Goal: Task Accomplishment & Management: Manage account settings

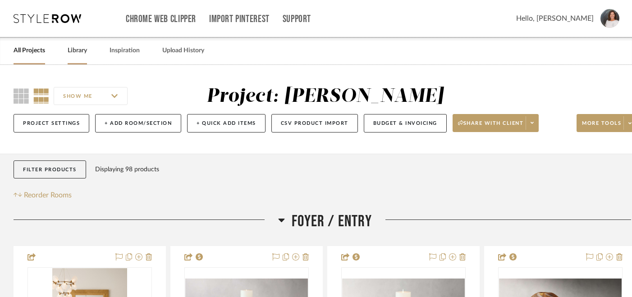
click at [77, 55] on link "Library" at bounding box center [77, 51] width 19 height 12
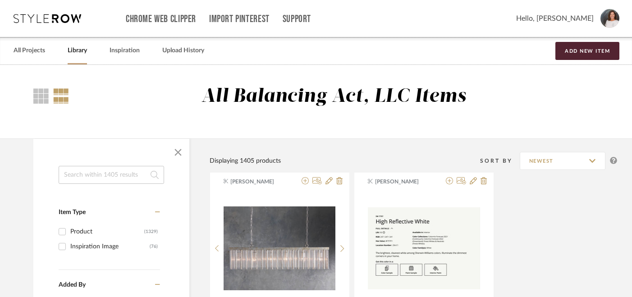
click at [78, 50] on link "Library" at bounding box center [77, 51] width 19 height 12
click at [73, 177] on input at bounding box center [112, 175] width 106 height 18
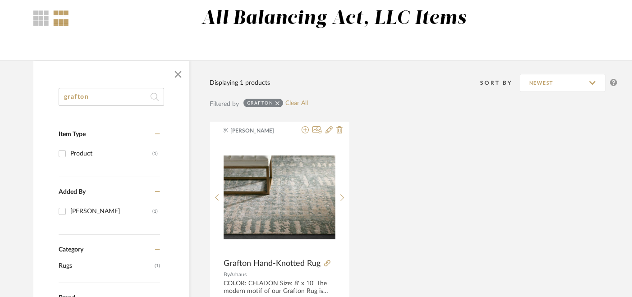
scroll to position [87, 0]
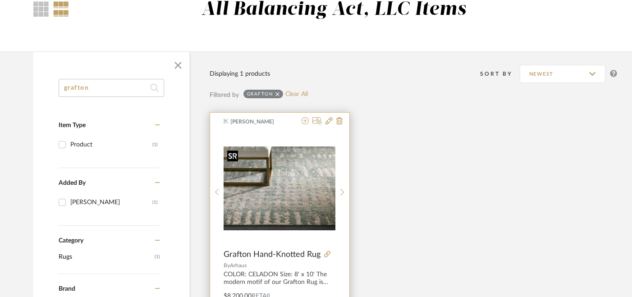
type input "grafton"
click at [289, 207] on div at bounding box center [280, 192] width 112 height 120
click at [298, 216] on img "0" at bounding box center [280, 189] width 112 height 84
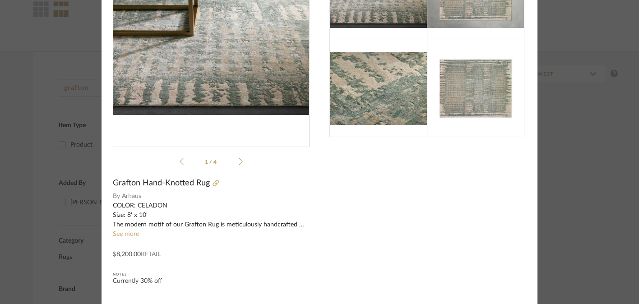
scroll to position [0, 0]
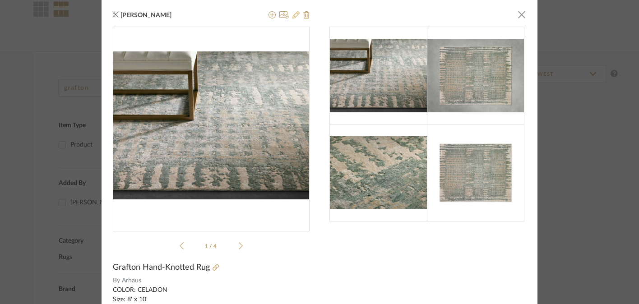
click at [292, 15] on icon at bounding box center [295, 14] width 7 height 7
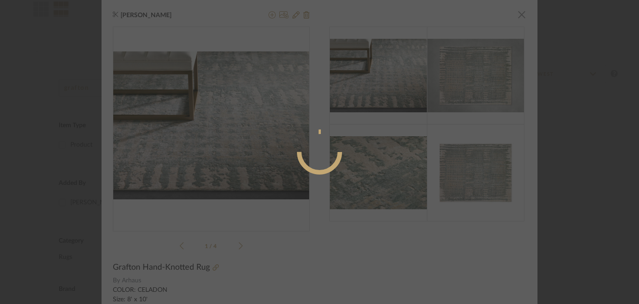
radio input "true"
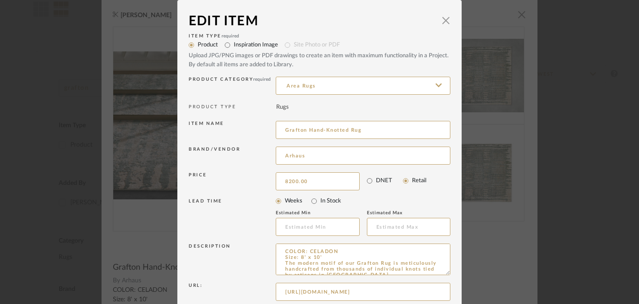
drag, startPoint x: 315, startPoint y: 182, endPoint x: 256, endPoint y: 181, distance: 58.6
click at [256, 181] on div "Price 8200.00 DNET Retail" at bounding box center [320, 181] width 262 height 23
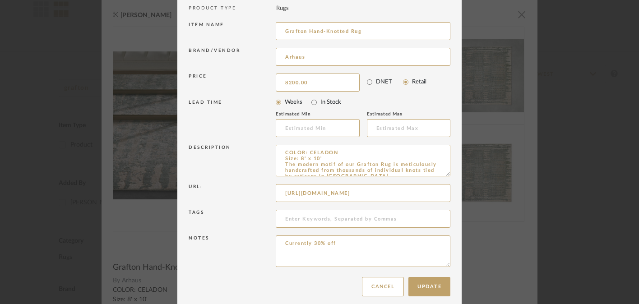
scroll to position [107, 0]
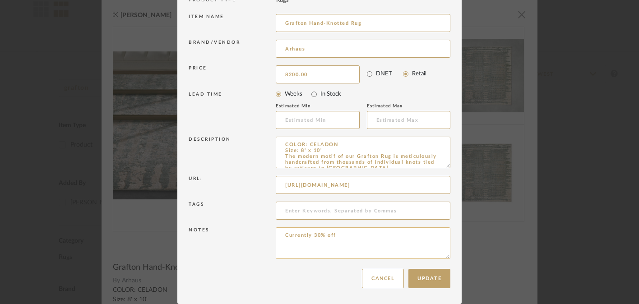
type input "$8,200.00"
drag, startPoint x: 281, startPoint y: 237, endPoint x: 367, endPoint y: 236, distance: 85.7
click at [367, 236] on textarea "Currently 30% off" at bounding box center [363, 243] width 175 height 32
drag, startPoint x: 324, startPoint y: 78, endPoint x: 277, endPoint y: 78, distance: 46.9
click at [277, 78] on input "8200.00" at bounding box center [318, 74] width 84 height 18
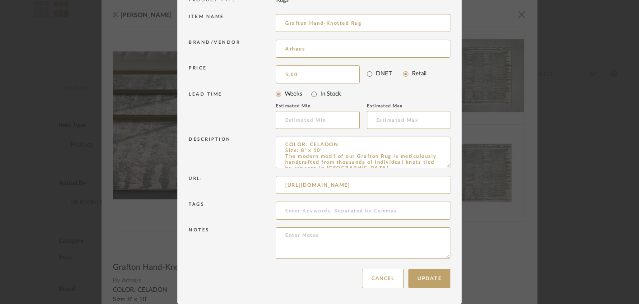
drag, startPoint x: 295, startPoint y: 75, endPoint x: 250, endPoint y: 75, distance: 45.1
click at [250, 75] on div "Price 5.00 DNET Retail" at bounding box center [320, 74] width 262 height 23
type input "5"
type input "$5,740.00"
click at [256, 231] on div "Notes" at bounding box center [232, 243] width 87 height 32
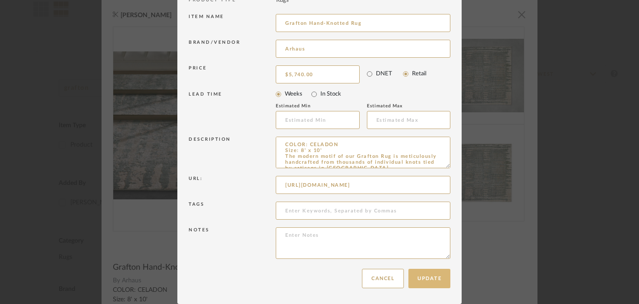
click at [426, 277] on button "Update" at bounding box center [429, 278] width 42 height 19
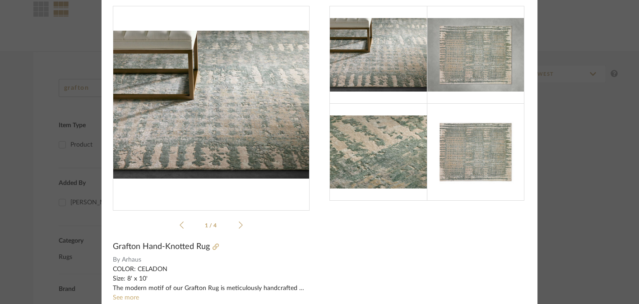
scroll to position [0, 0]
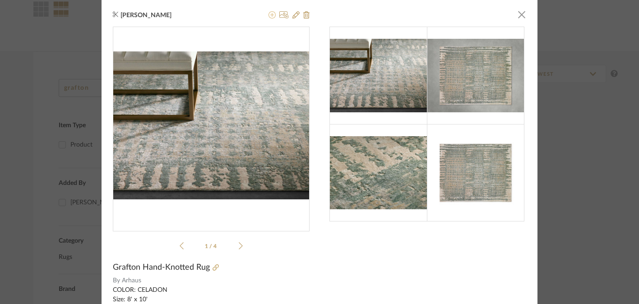
click at [269, 16] on icon at bounding box center [271, 14] width 7 height 7
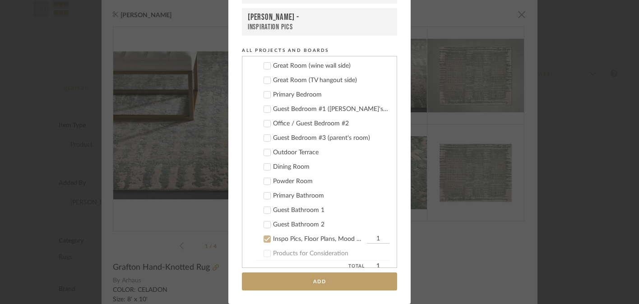
scroll to position [115, 0]
click at [264, 136] on icon at bounding box center [267, 137] width 6 height 6
click at [264, 237] on icon at bounding box center [267, 238] width 6 height 6
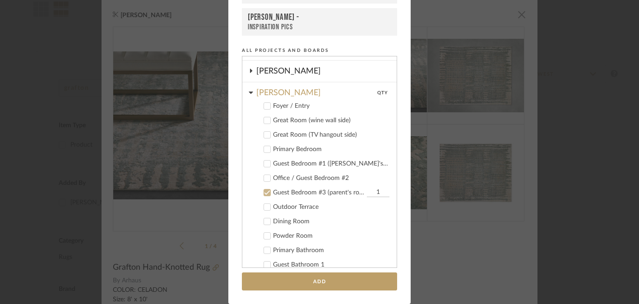
scroll to position [59, 0]
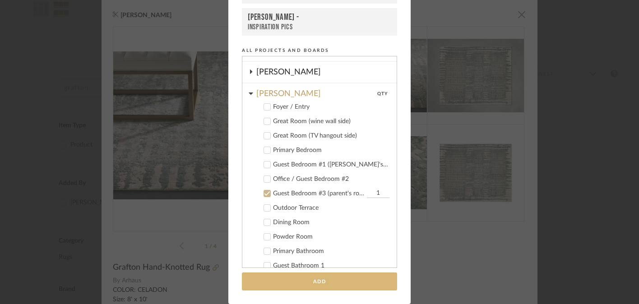
click at [320, 284] on button "Add" at bounding box center [319, 281] width 155 height 18
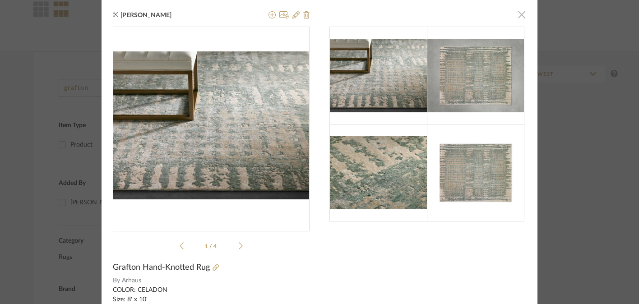
click at [516, 17] on span "button" at bounding box center [521, 14] width 18 height 18
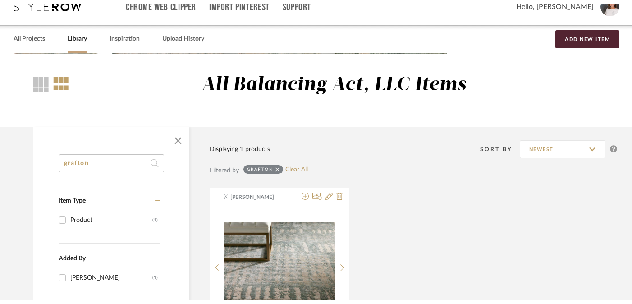
scroll to position [0, 0]
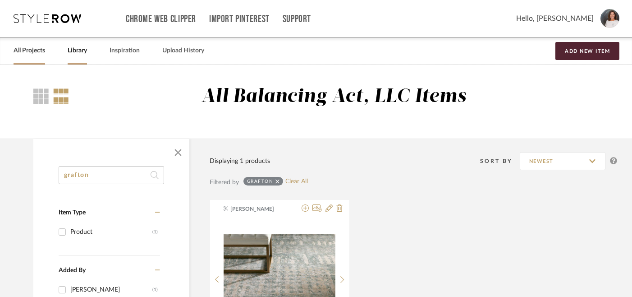
click at [29, 51] on link "All Projects" at bounding box center [30, 51] width 32 height 12
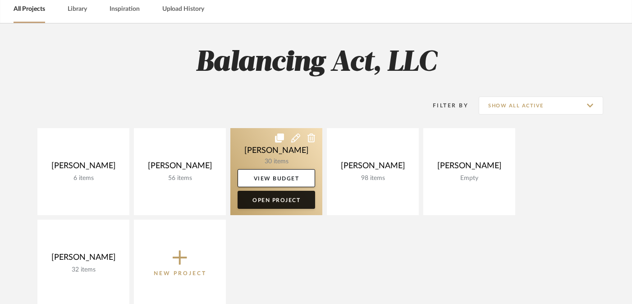
scroll to position [44, 0]
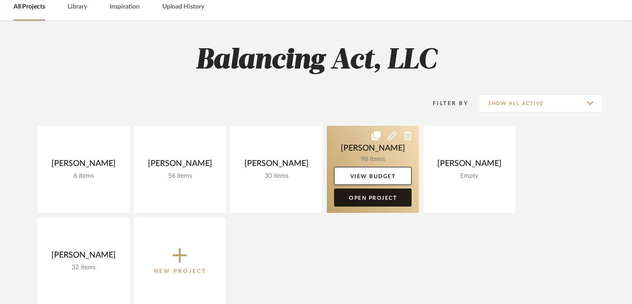
click at [388, 198] on link "Open Project" at bounding box center [373, 198] width 78 height 18
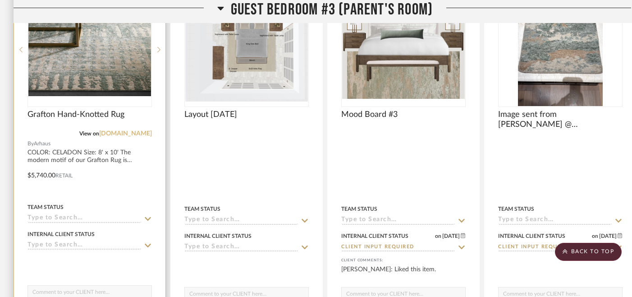
scroll to position [3150, 0]
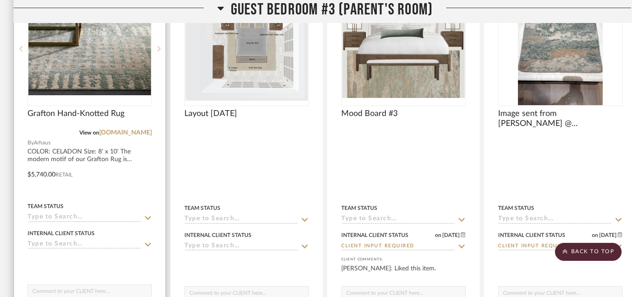
click at [148, 214] on icon at bounding box center [148, 217] width 8 height 7
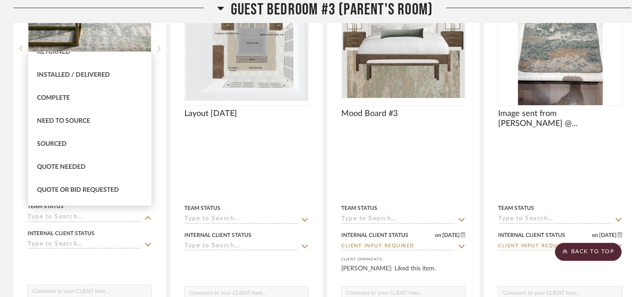
scroll to position [221, 0]
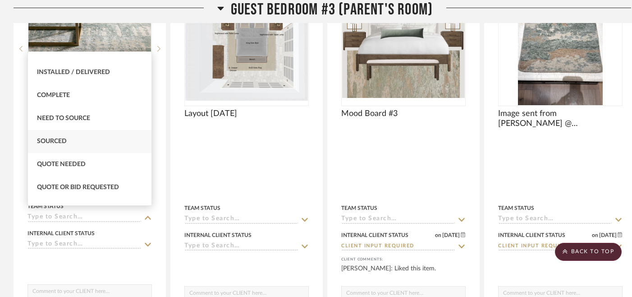
click at [101, 143] on div "Sourced" at bounding box center [90, 141] width 124 height 23
type input "[DATE]"
type input "Sourced"
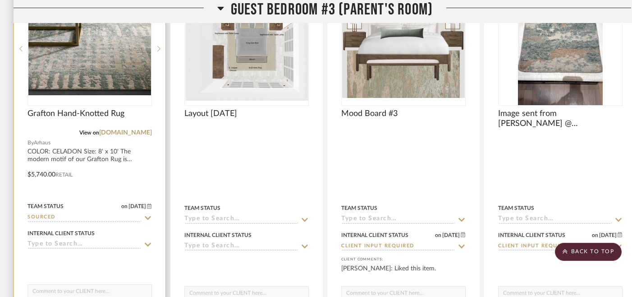
click at [148, 241] on icon at bounding box center [148, 244] width 8 height 7
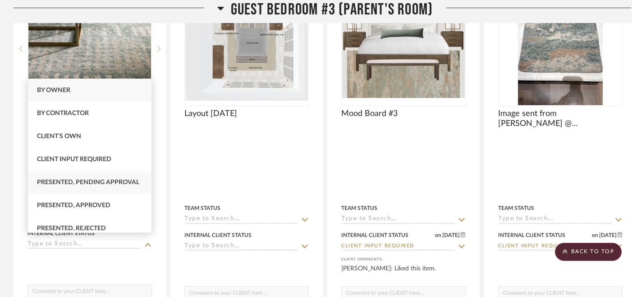
click at [113, 184] on span "Presented, Pending Approval" at bounding box center [88, 182] width 102 height 6
type input "[DATE]"
type input "Presented, Pending Approval"
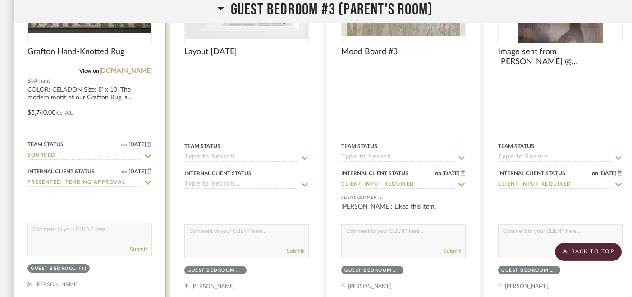
scroll to position [3214, 0]
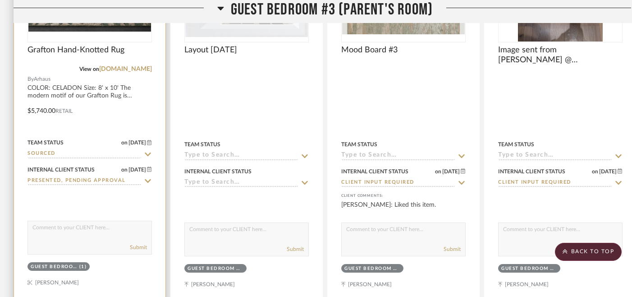
click at [115, 227] on textarea at bounding box center [90, 229] width 124 height 17
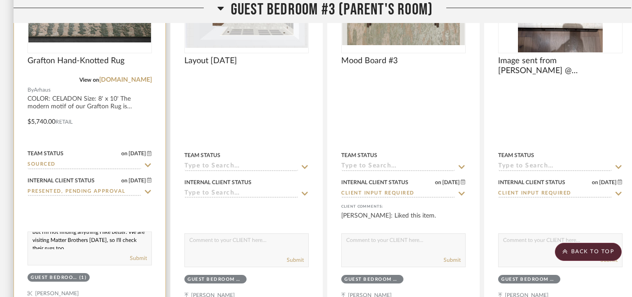
scroll to position [24, 0]
click at [115, 236] on textarea "Hi [PERSON_NAME], I'm adding this rug option again, because it's on sale (price…" at bounding box center [90, 240] width 124 height 17
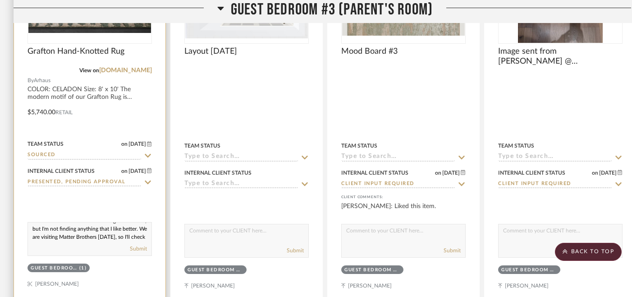
scroll to position [36, 0]
click at [119, 230] on textarea "Hi [PERSON_NAME], I'm adding this rug option again, because it's on sale (price…" at bounding box center [90, 230] width 124 height 17
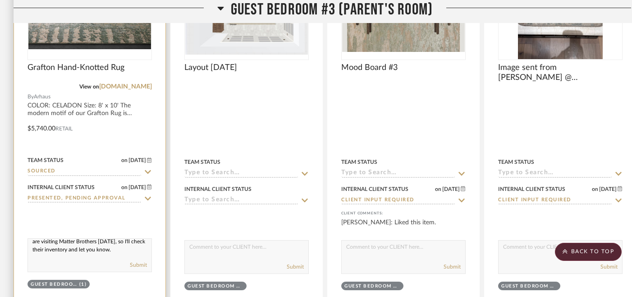
scroll to position [44, 0]
type textarea "Hi [PERSON_NAME], I'm adding this rug option again, because it's on sale (price…"
click at [138, 261] on button "Submit" at bounding box center [138, 265] width 17 height 8
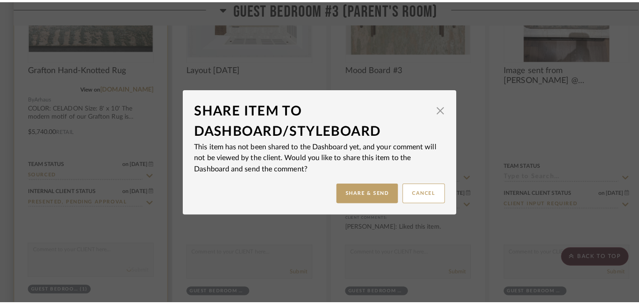
scroll to position [0, 0]
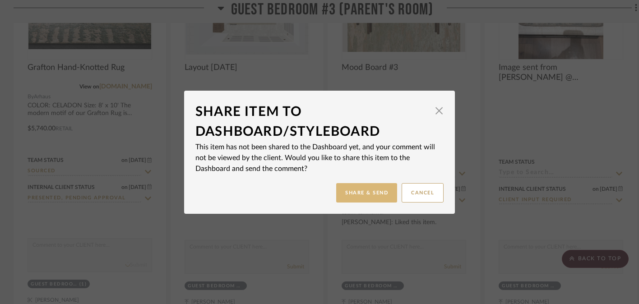
click at [368, 193] on button "Share & Send" at bounding box center [366, 192] width 61 height 19
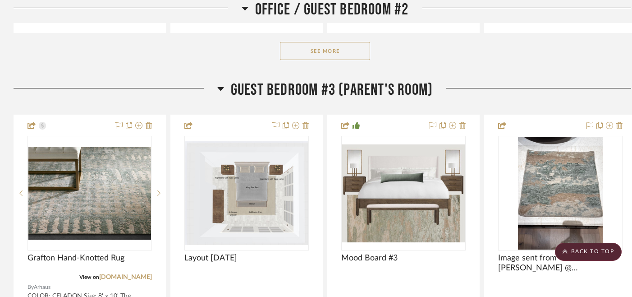
scroll to position [3004, 0]
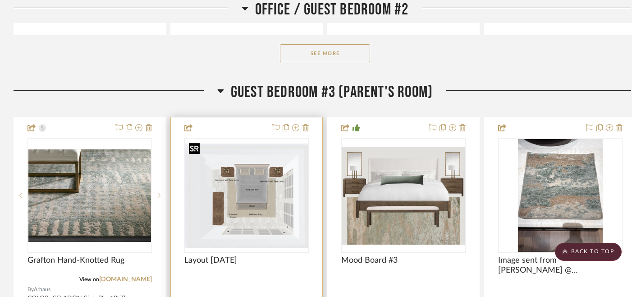
click at [259, 200] on img "0" at bounding box center [246, 195] width 123 height 104
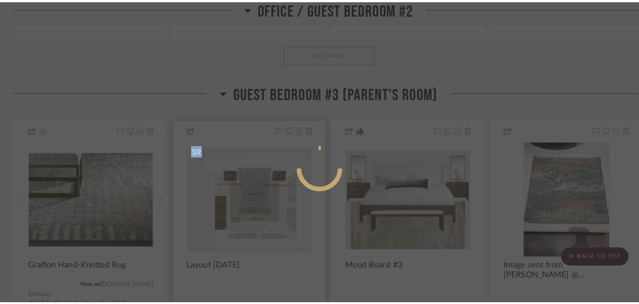
scroll to position [0, 0]
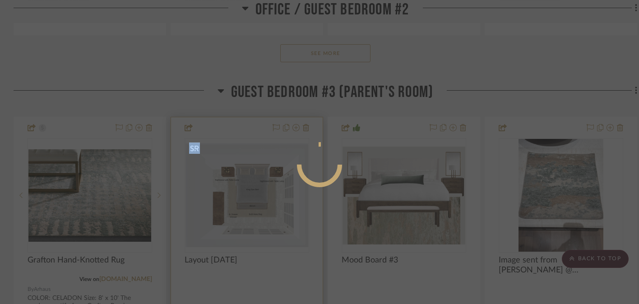
click at [259, 200] on div at bounding box center [319, 197] width 135 height 395
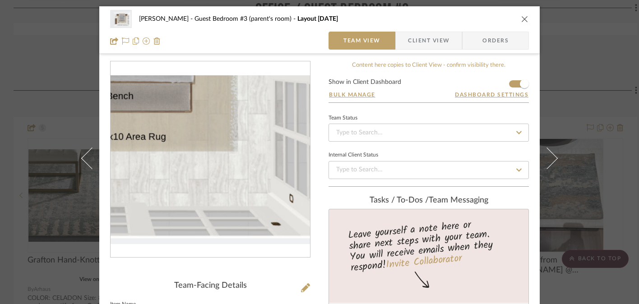
scroll to position [1, 0]
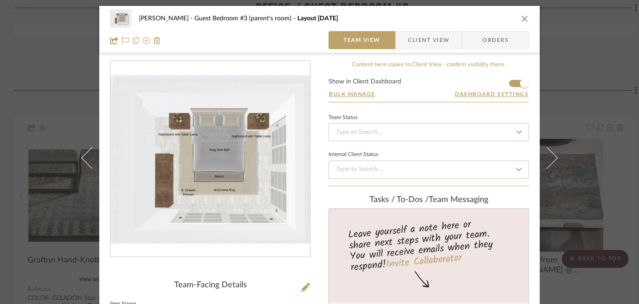
click at [521, 18] on icon "close" at bounding box center [524, 18] width 7 height 7
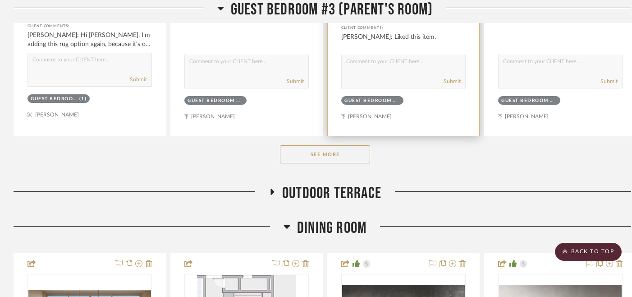
scroll to position [3382, 0]
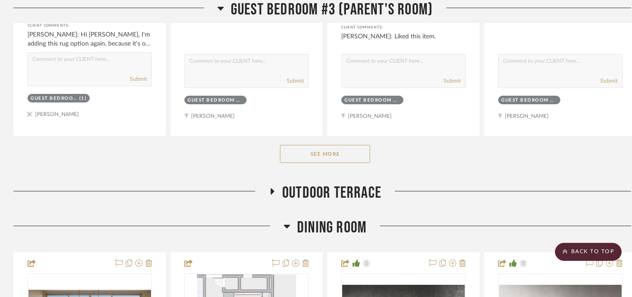
click at [324, 150] on button "See More" at bounding box center [325, 154] width 90 height 18
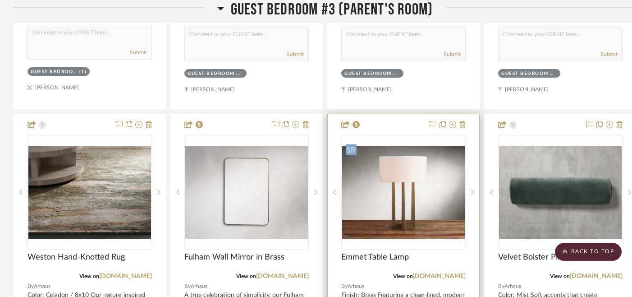
scroll to position [3406, 0]
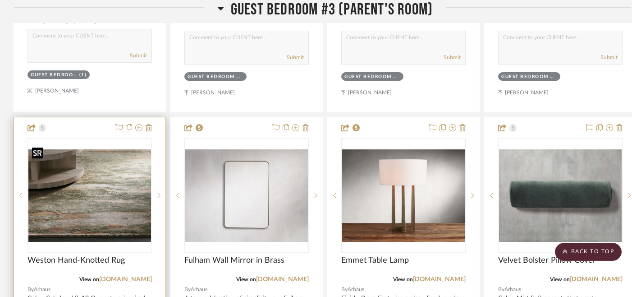
click at [0, 0] on img at bounding box center [0, 0] width 0 height 0
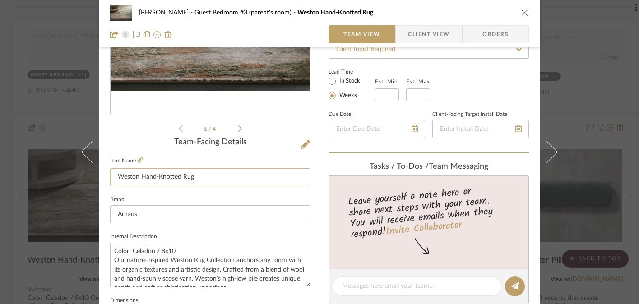
scroll to position [124, 0]
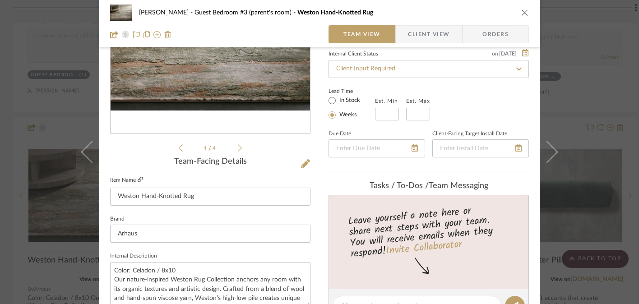
click at [138, 181] on icon at bounding box center [140, 179] width 5 height 5
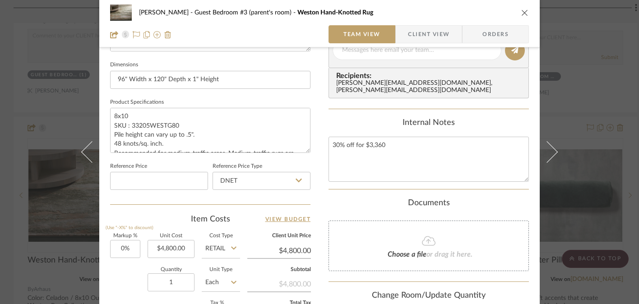
scroll to position [381, 0]
click at [296, 178] on icon at bounding box center [298, 180] width 6 height 4
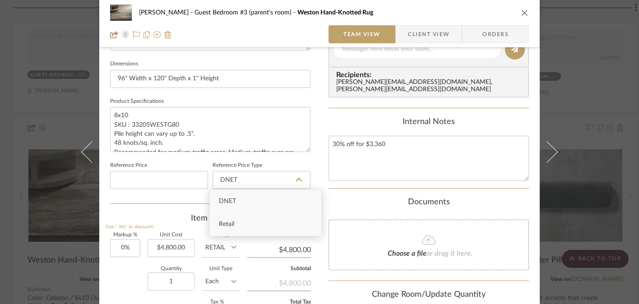
click at [262, 224] on div "Retail" at bounding box center [265, 224] width 111 height 23
type input "Retail"
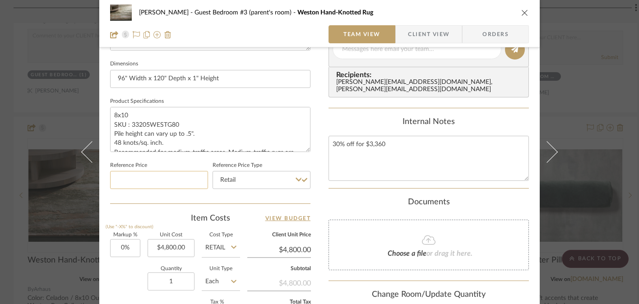
click at [174, 177] on input at bounding box center [159, 180] width 98 height 18
paste input "3360"
type input "3360"
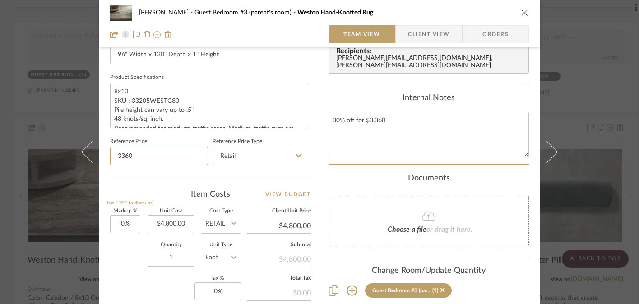
scroll to position [412, 0]
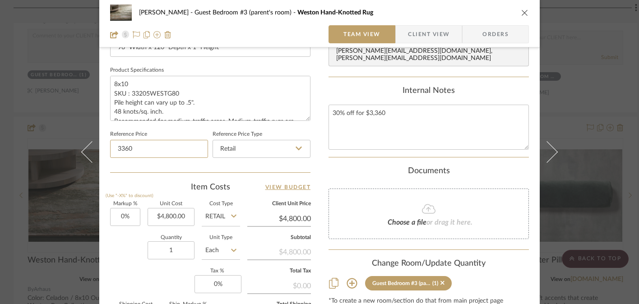
drag, startPoint x: 159, startPoint y: 145, endPoint x: 61, endPoint y: 152, distance: 98.6
click at [61, 152] on div "[PERSON_NAME] Guest Bedroom #3 (parent's room) Weston Hand-Knotted Rug Team Vie…" at bounding box center [319, 152] width 639 height 304
drag, startPoint x: 134, startPoint y: 150, endPoint x: 96, endPoint y: 146, distance: 38.6
click at [99, 146] on div "[PERSON_NAME] Guest Bedroom #3 (parent's room) Weston Hand-Knotted Rug Team Vie…" at bounding box center [319, 11] width 440 height 833
click at [299, 148] on input "Retail" at bounding box center [261, 149] width 98 height 18
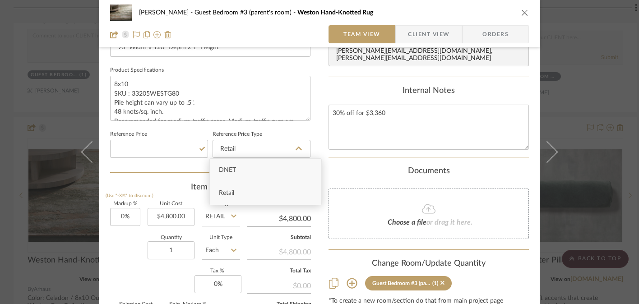
click at [278, 192] on div "Retail" at bounding box center [265, 193] width 111 height 23
type input "4800.00"
drag, startPoint x: 186, startPoint y: 216, endPoint x: 125, endPoint y: 216, distance: 61.3
click at [125, 216] on div "Markup % (Use "-X%" to discount) 0% Unit Cost 4800.00 Cost Type Retail Client U…" at bounding box center [210, 268] width 200 height 132
type input "0"
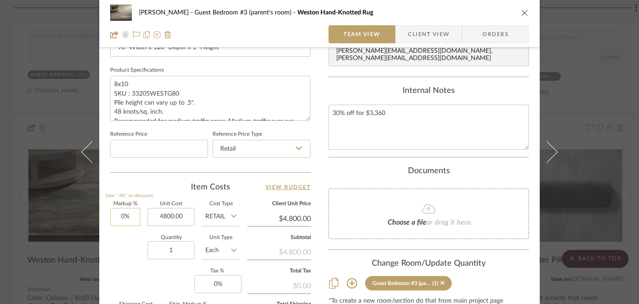
type input "$4,800.00"
drag, startPoint x: 125, startPoint y: 216, endPoint x: 158, endPoint y: 215, distance: 32.9
click at [158, 215] on div "Markup % (Use "-X%" to discount) 0 Unit Cost $4,800.00 Cost Type Retail Client …" at bounding box center [210, 268] width 200 height 132
type input "0%"
click at [183, 219] on input "4800.00" at bounding box center [170, 217] width 47 height 18
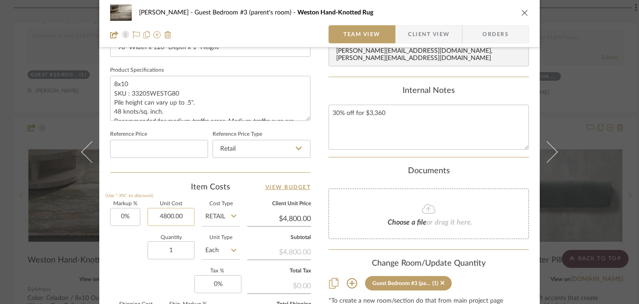
paste input "336"
type input "$3,360.00"
click at [115, 268] on div "Markup % (Use "-X%" to discount) 0% Unit Cost $3,360.00 Cost Type Retail Client…" at bounding box center [210, 268] width 200 height 132
type input "$3,360.00"
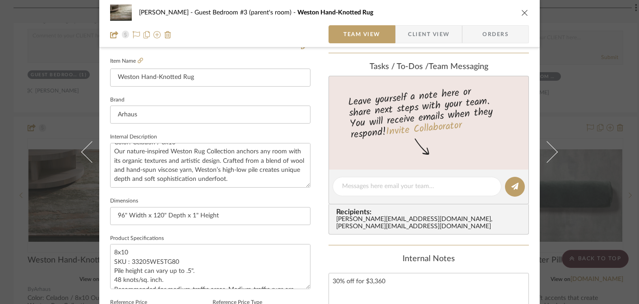
scroll to position [219, 0]
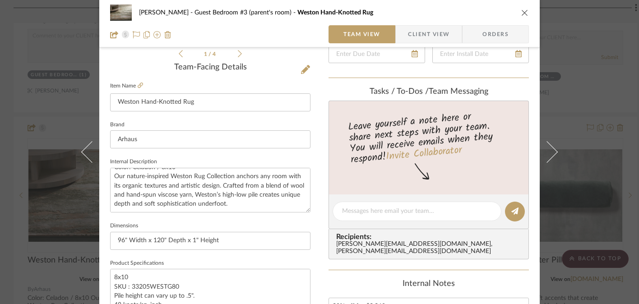
click at [522, 13] on icon "close" at bounding box center [524, 12] width 7 height 7
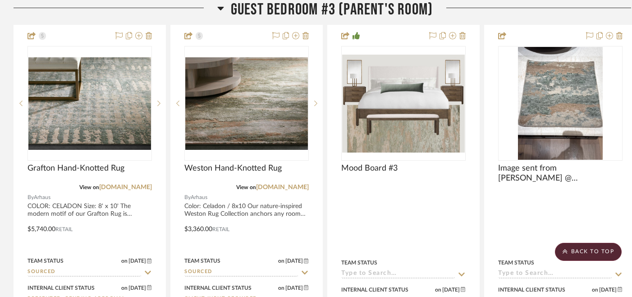
scroll to position [3085, 0]
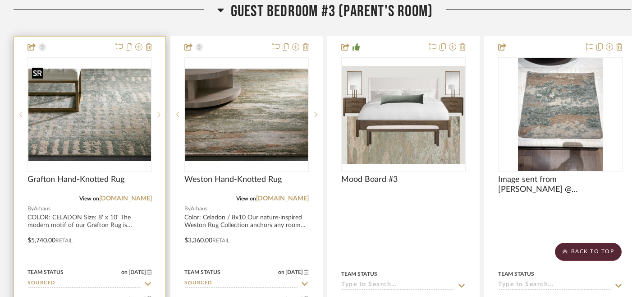
click at [118, 122] on img "0" at bounding box center [89, 115] width 123 height 92
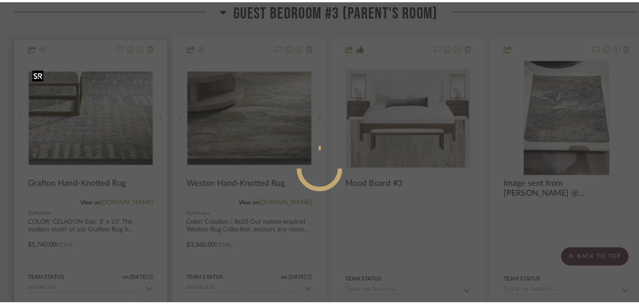
scroll to position [0, 0]
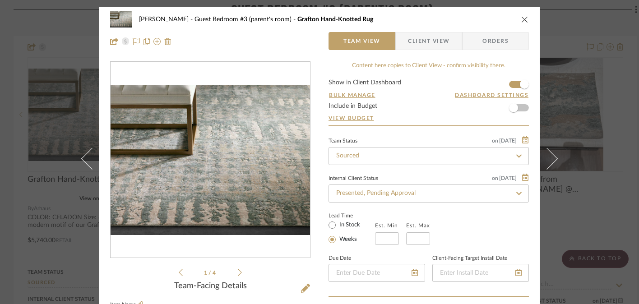
click at [522, 17] on icon "close" at bounding box center [524, 19] width 7 height 7
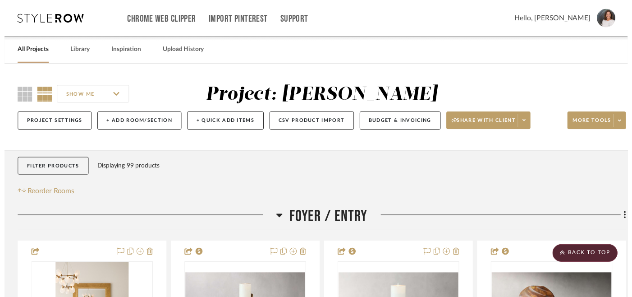
scroll to position [3085, 0]
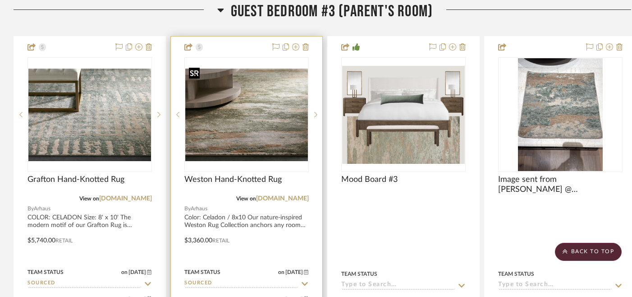
click at [254, 114] on img "0" at bounding box center [246, 115] width 123 height 92
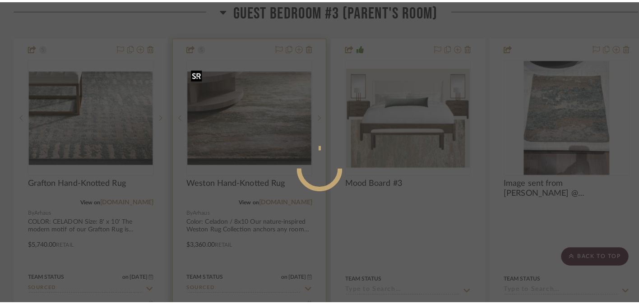
scroll to position [0, 0]
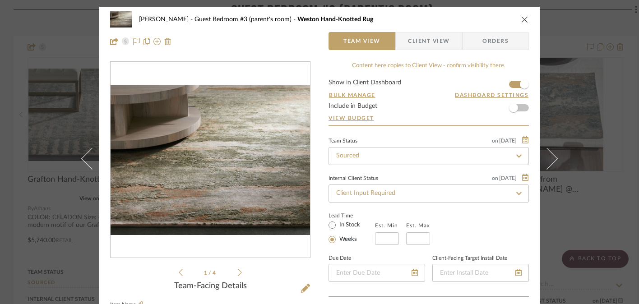
click at [524, 19] on icon "close" at bounding box center [524, 19] width 7 height 7
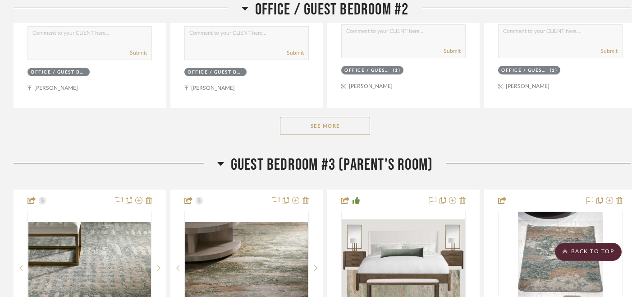
scroll to position [2919, 0]
